Goal: Task Accomplishment & Management: Manage account settings

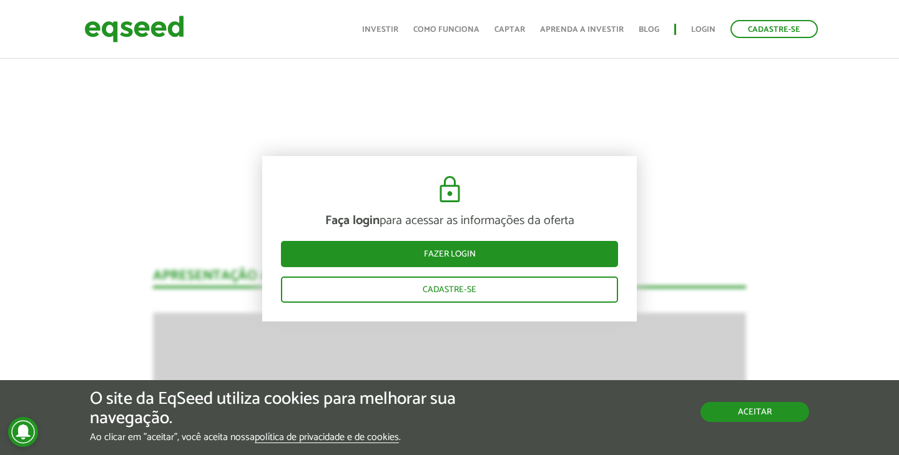
click at [774, 416] on button "Aceitar" at bounding box center [755, 412] width 109 height 20
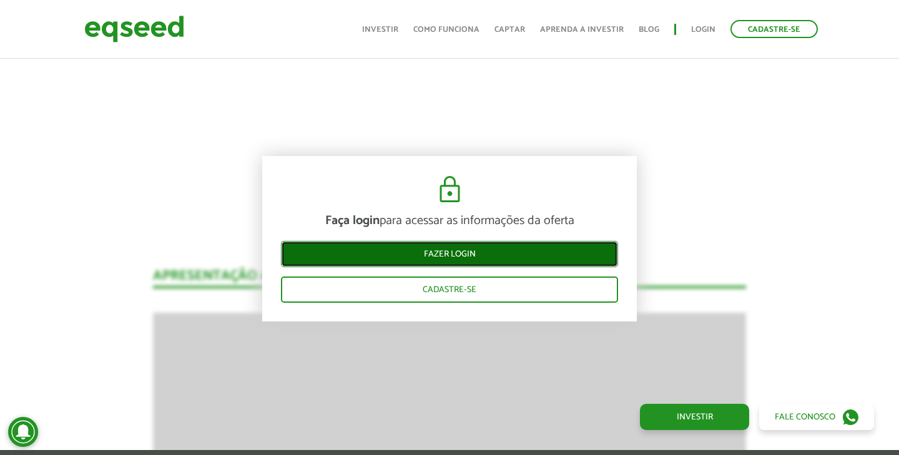
click at [445, 256] on link "Fazer login" at bounding box center [449, 254] width 337 height 26
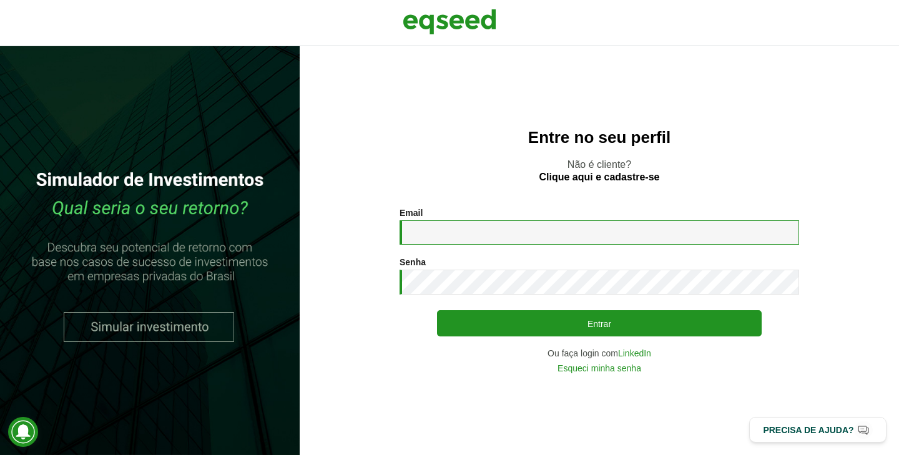
click at [457, 232] on input "Email *" at bounding box center [600, 232] width 400 height 24
type input "**********"
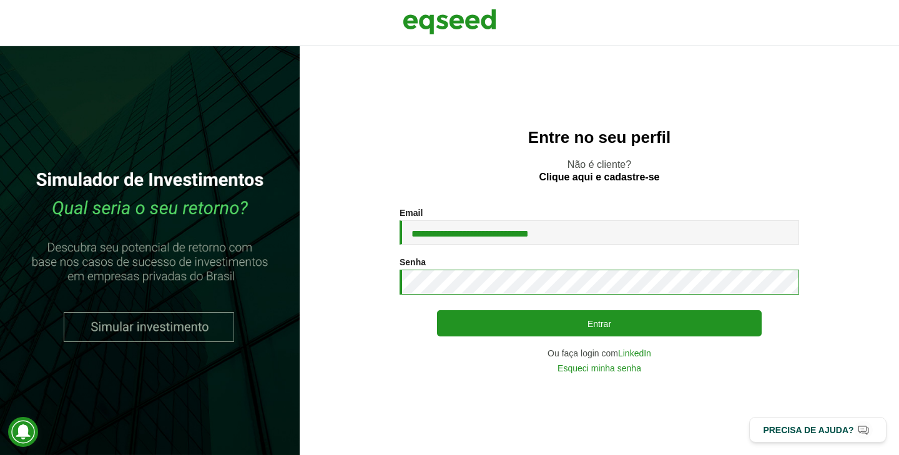
click at [437, 310] on button "Entrar" at bounding box center [599, 323] width 325 height 26
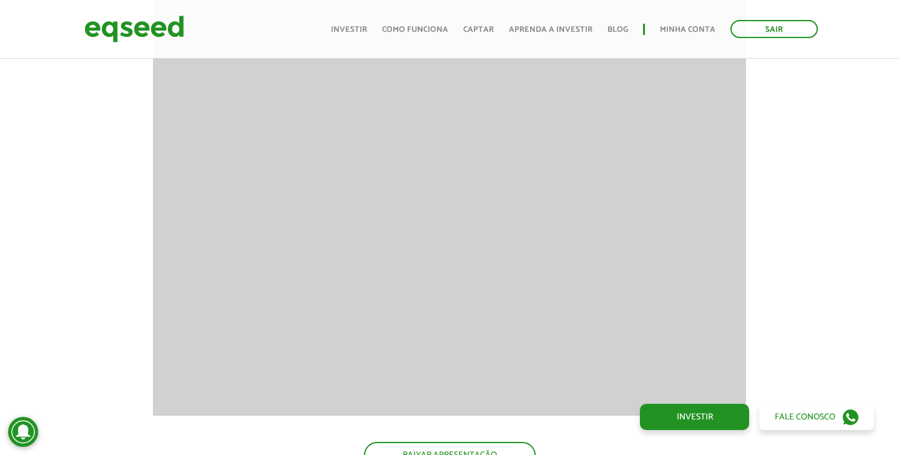
scroll to position [1606, 0]
